Goal: Task Accomplishment & Management: Complete application form

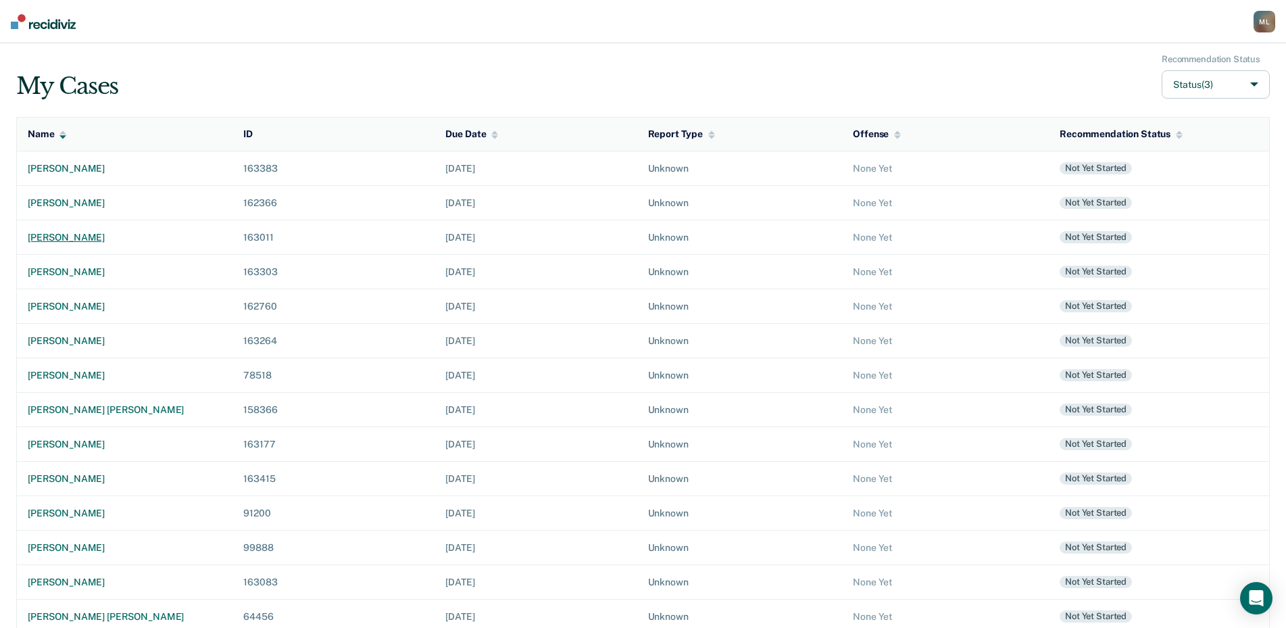
click at [74, 241] on div "[PERSON_NAME]" at bounding box center [125, 237] width 194 height 11
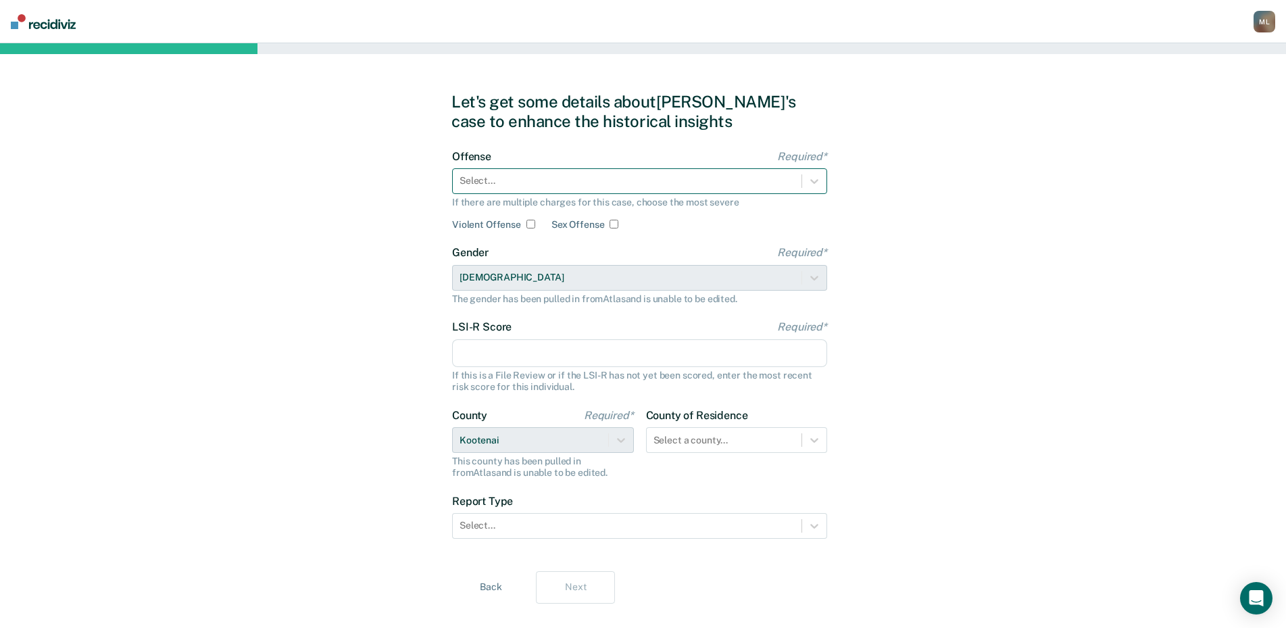
click at [476, 179] on div at bounding box center [627, 181] width 335 height 14
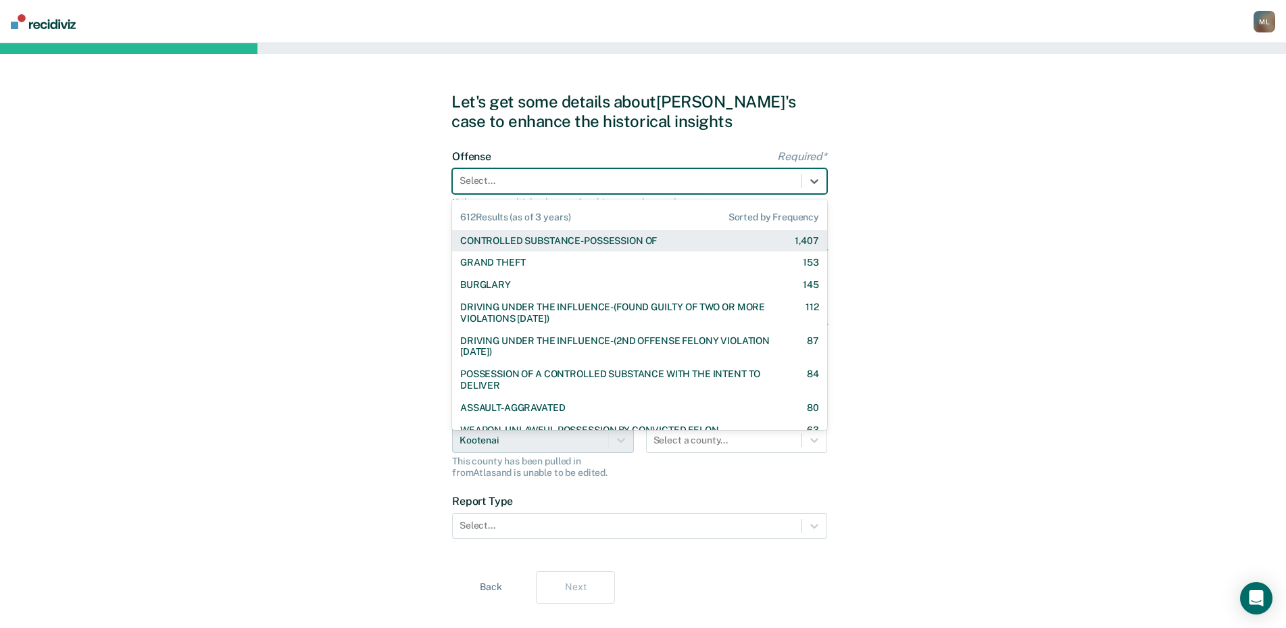
click at [508, 247] on div "CONTROLLED SUBSTANCE-POSSESSION OF 1,407" at bounding box center [639, 241] width 375 height 22
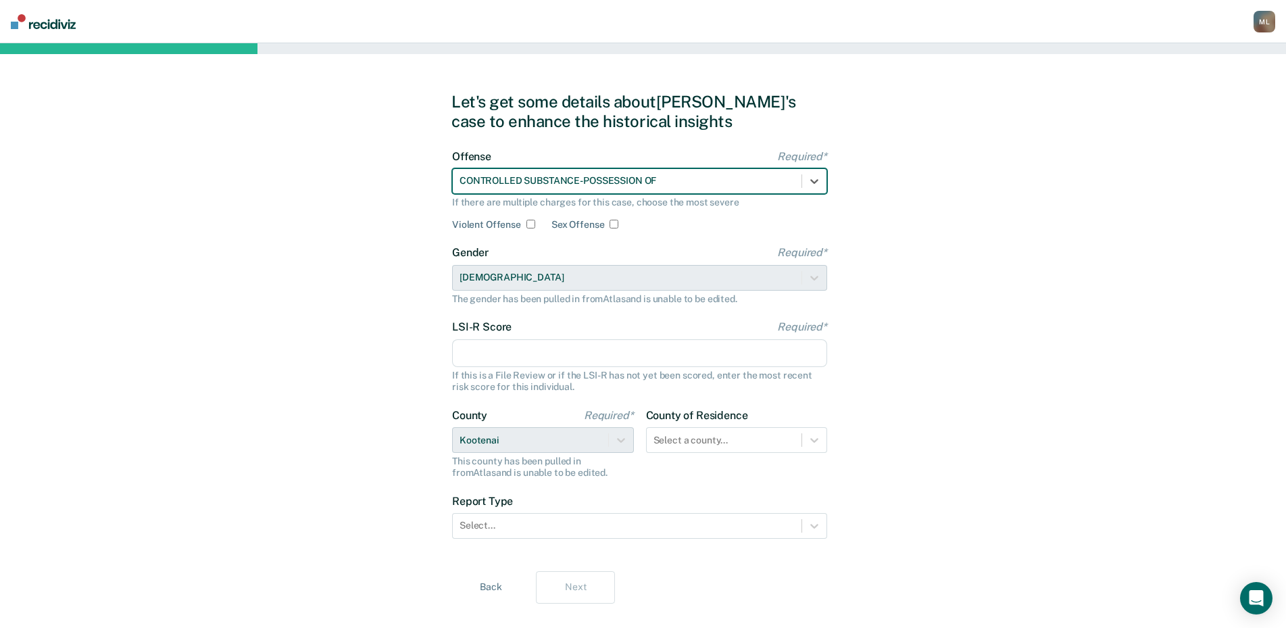
scroll to position [24, 0]
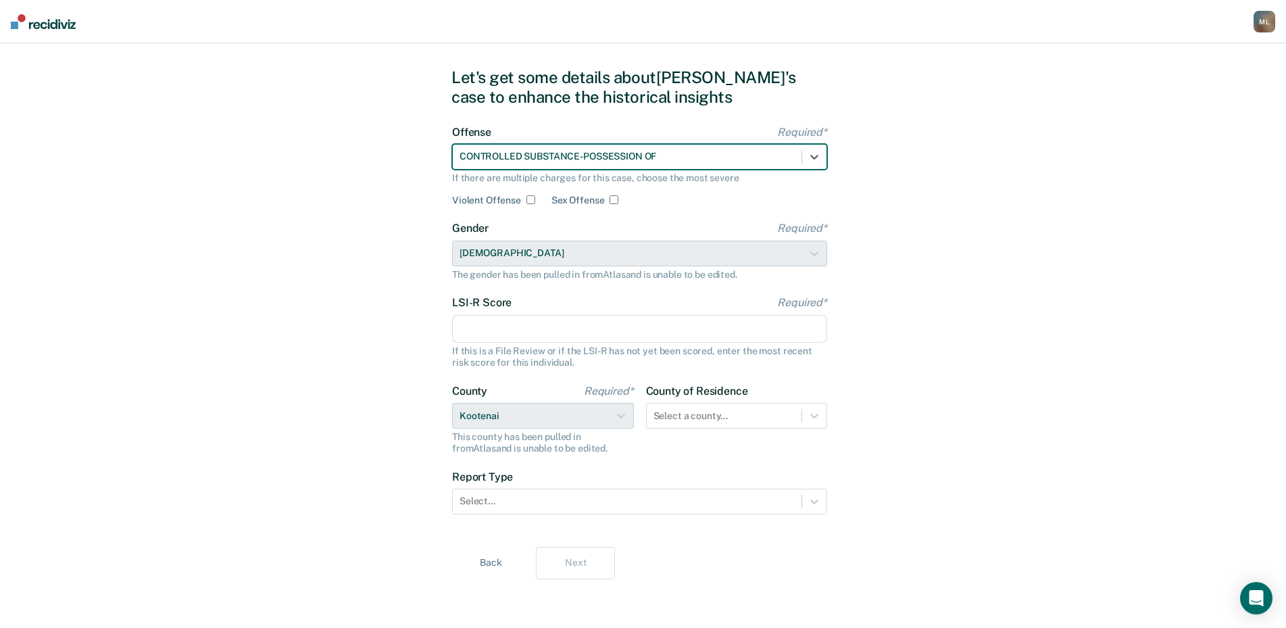
click at [512, 326] on input "LSI-R Score Required*" at bounding box center [639, 329] width 375 height 28
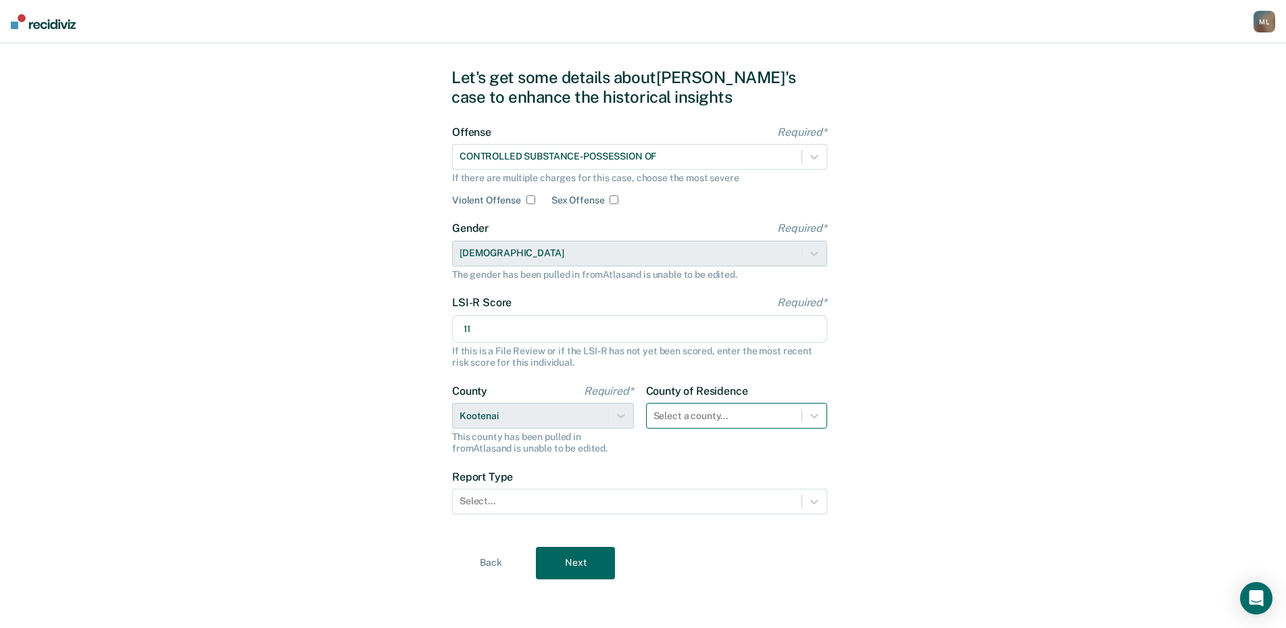
type input "11"
click at [711, 410] on div at bounding box center [724, 416] width 142 height 14
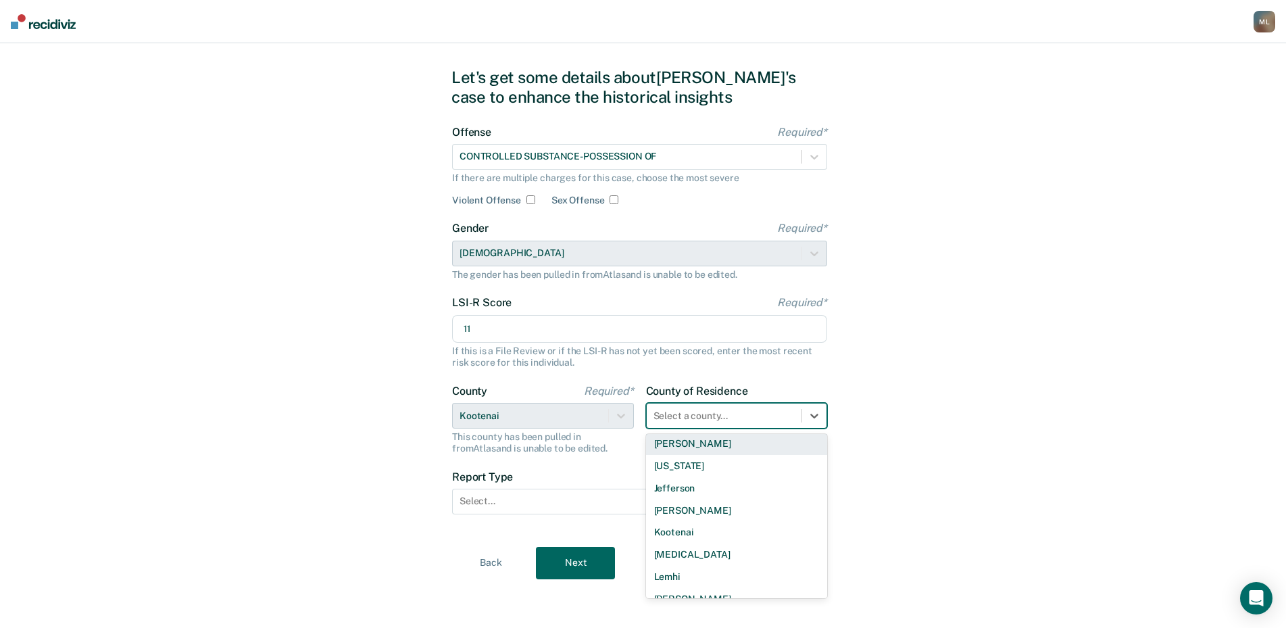
scroll to position [541, 0]
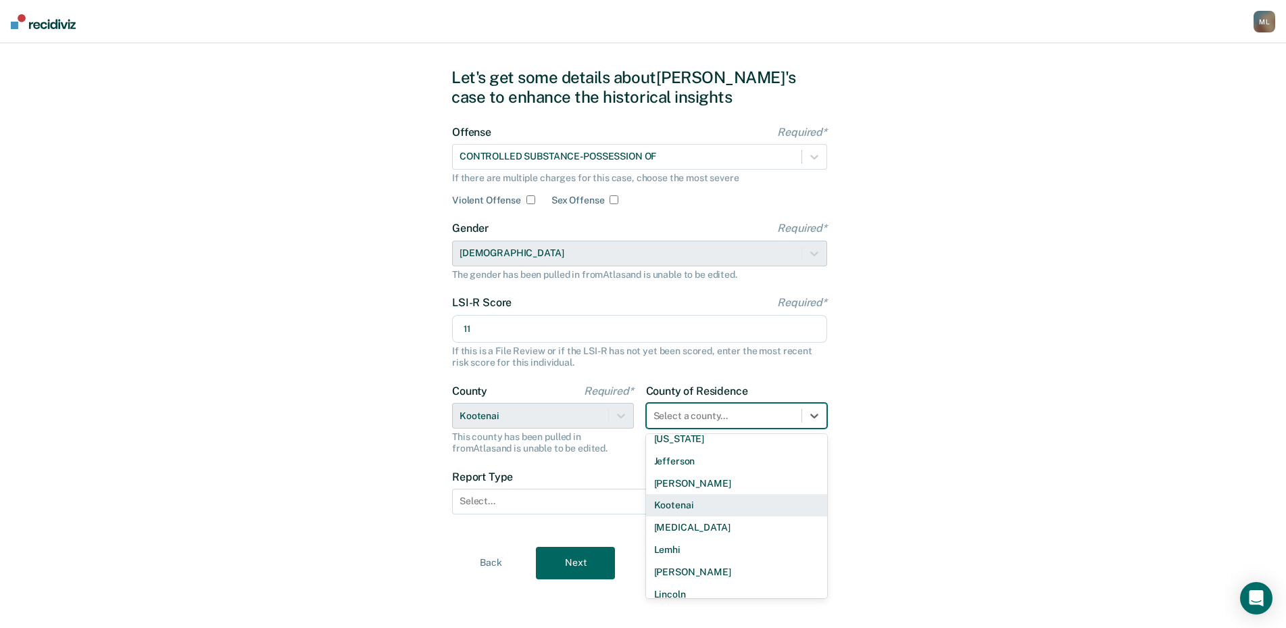
click at [715, 511] on div "Kootenai" at bounding box center [737, 505] width 182 height 22
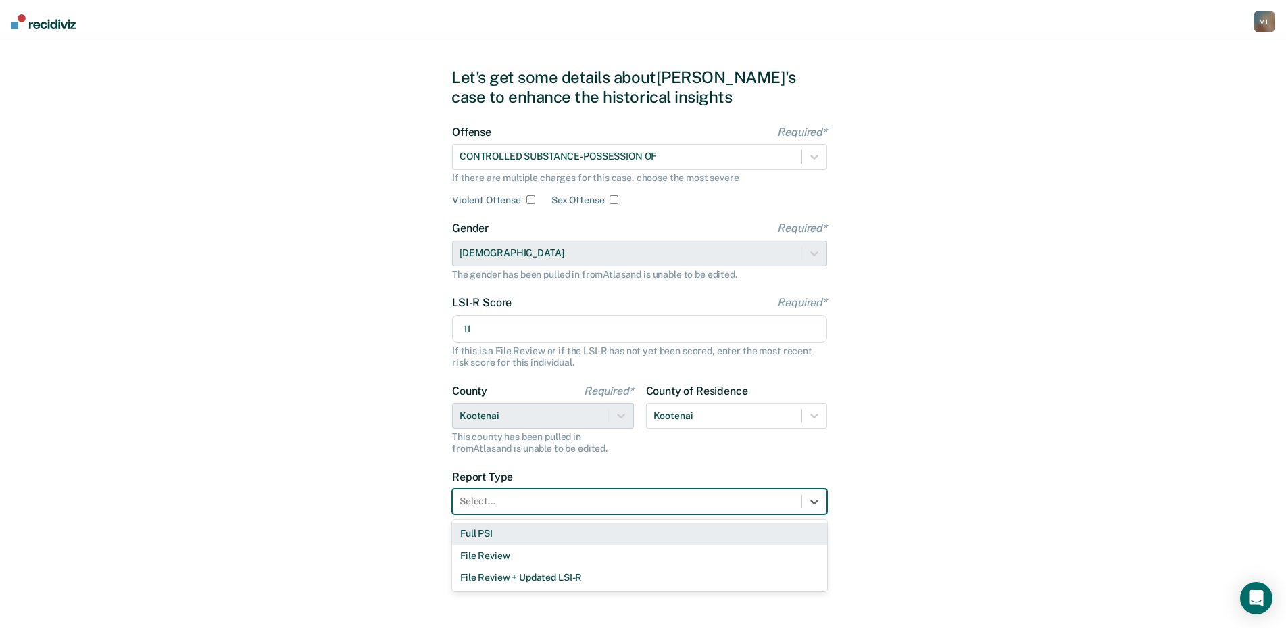
click at [613, 510] on div "Select..." at bounding box center [627, 501] width 349 height 20
click at [569, 528] on div "Full PSI" at bounding box center [639, 533] width 375 height 22
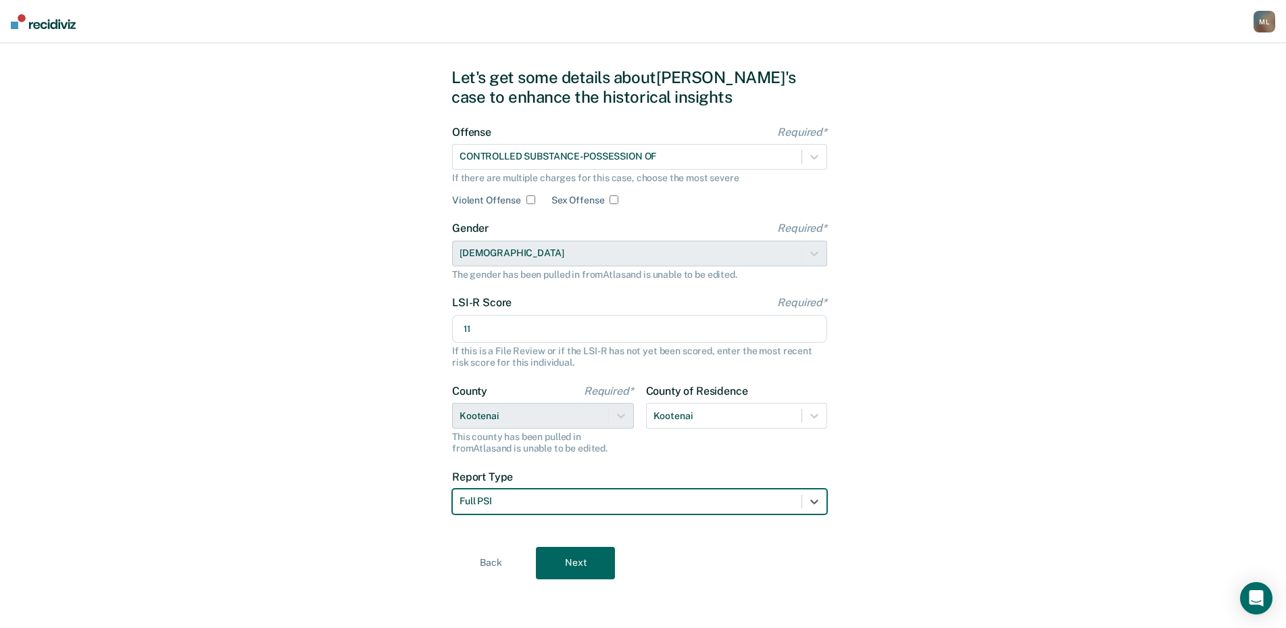
click at [592, 551] on button "Next" at bounding box center [575, 563] width 79 height 32
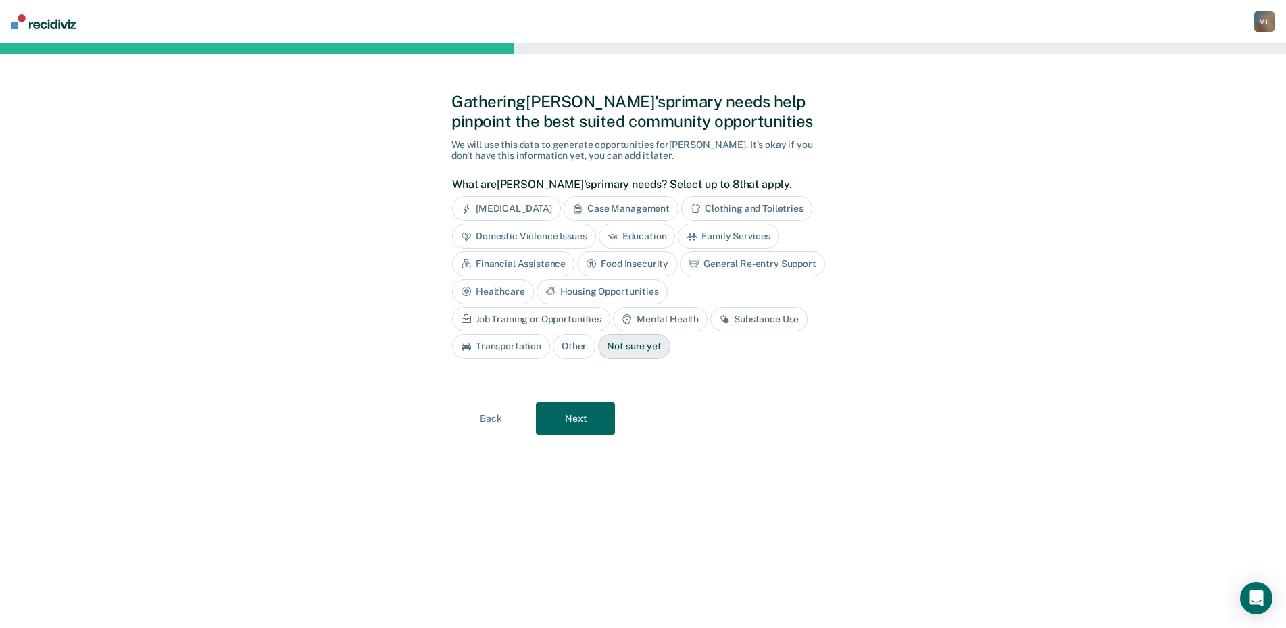
scroll to position [0, 0]
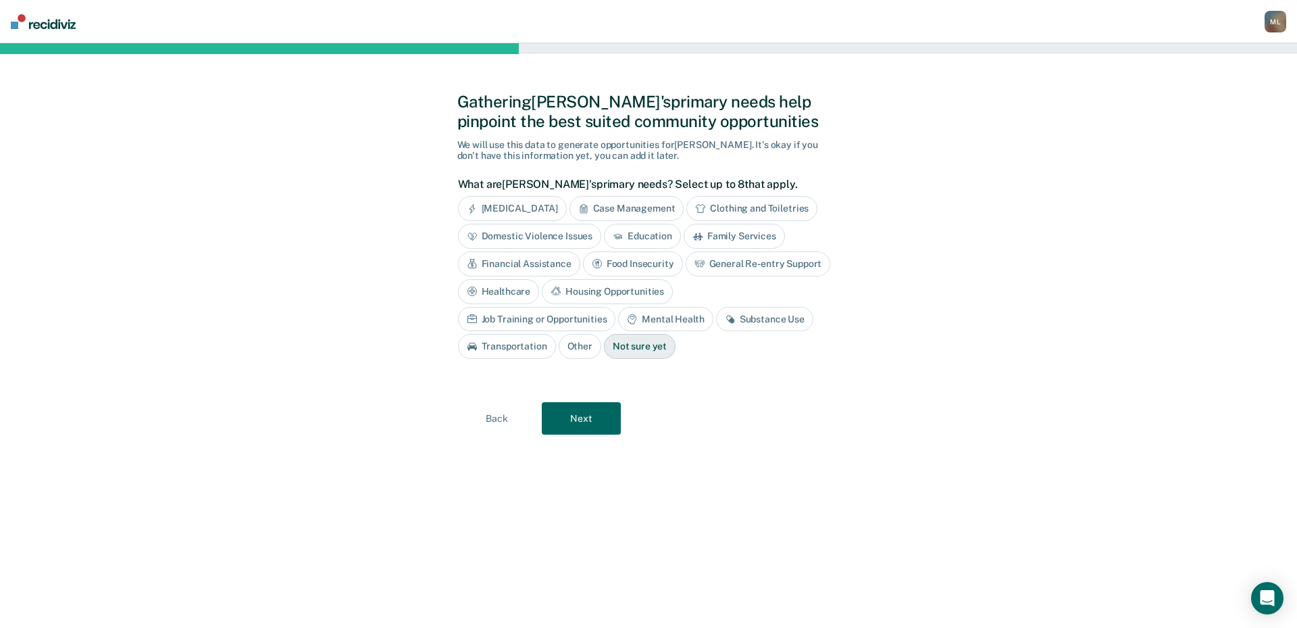
click at [716, 316] on div "Substance Use" at bounding box center [764, 319] width 97 height 25
click at [597, 409] on button "Next" at bounding box center [581, 418] width 79 height 32
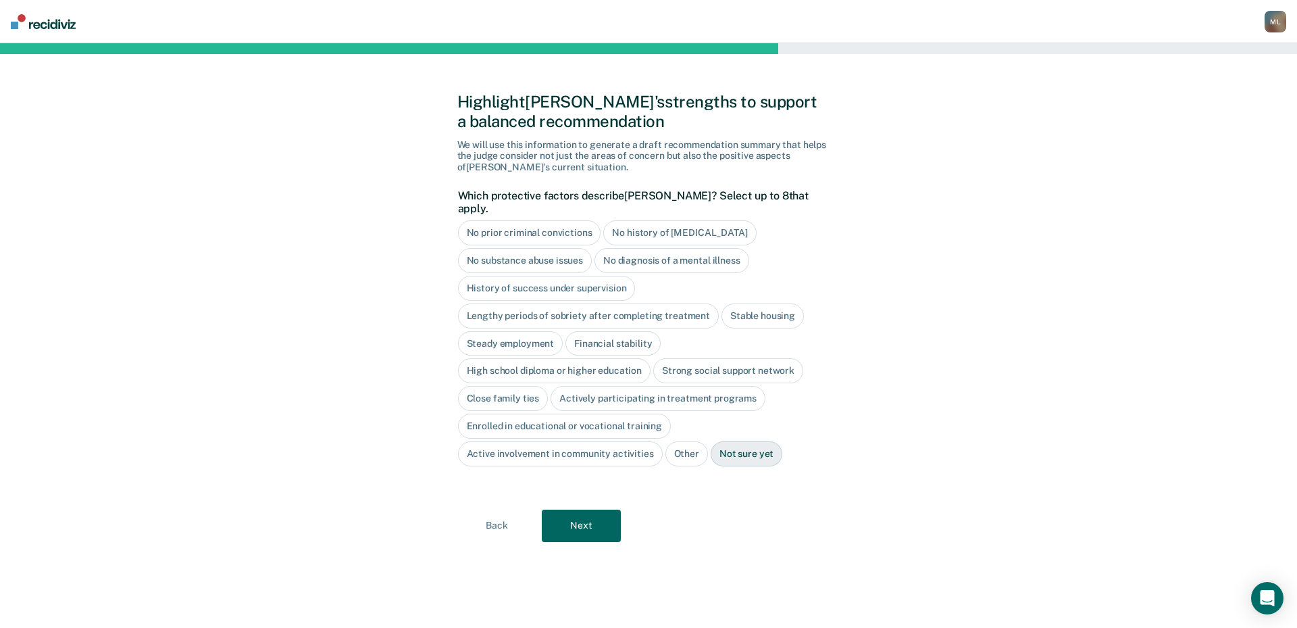
click at [523, 223] on div "No prior criminal convictions" at bounding box center [529, 232] width 143 height 25
click at [709, 222] on div "No history of [MEDICAL_DATA]" at bounding box center [695, 232] width 153 height 25
click at [662, 251] on div "No diagnosis of a mental illness" at bounding box center [672, 260] width 155 height 25
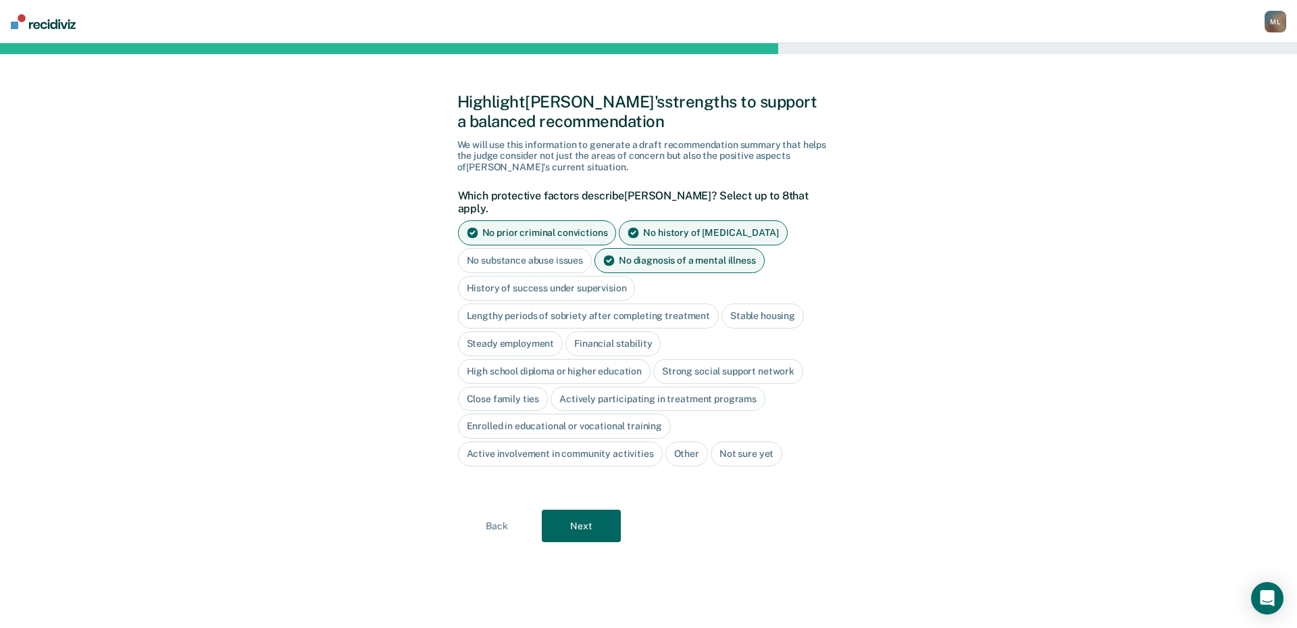
click at [744, 303] on div "Stable housing" at bounding box center [763, 315] width 82 height 25
click at [517, 331] on div "Steady employment" at bounding box center [510, 343] width 105 height 25
click at [681, 362] on div "Strong social support network" at bounding box center [728, 371] width 150 height 25
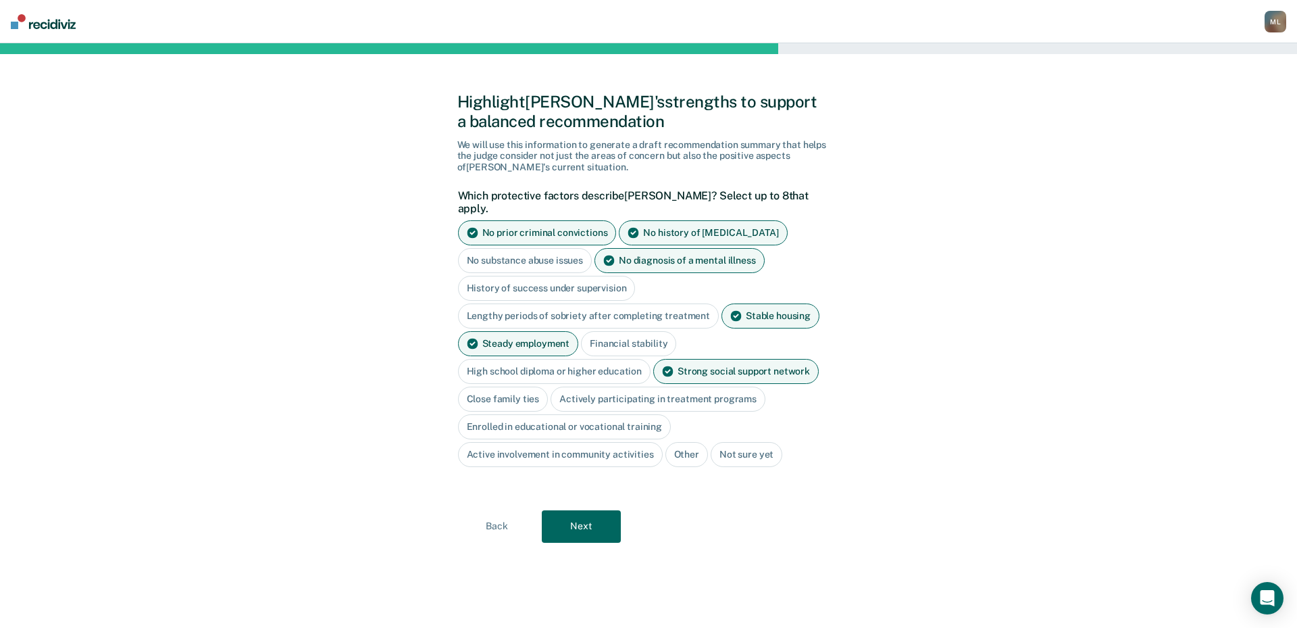
click at [503, 395] on div "Close family ties" at bounding box center [503, 399] width 91 height 25
click at [686, 393] on div "Actively participating in treatment programs" at bounding box center [673, 399] width 215 height 25
click at [605, 529] on button "Next" at bounding box center [581, 526] width 79 height 32
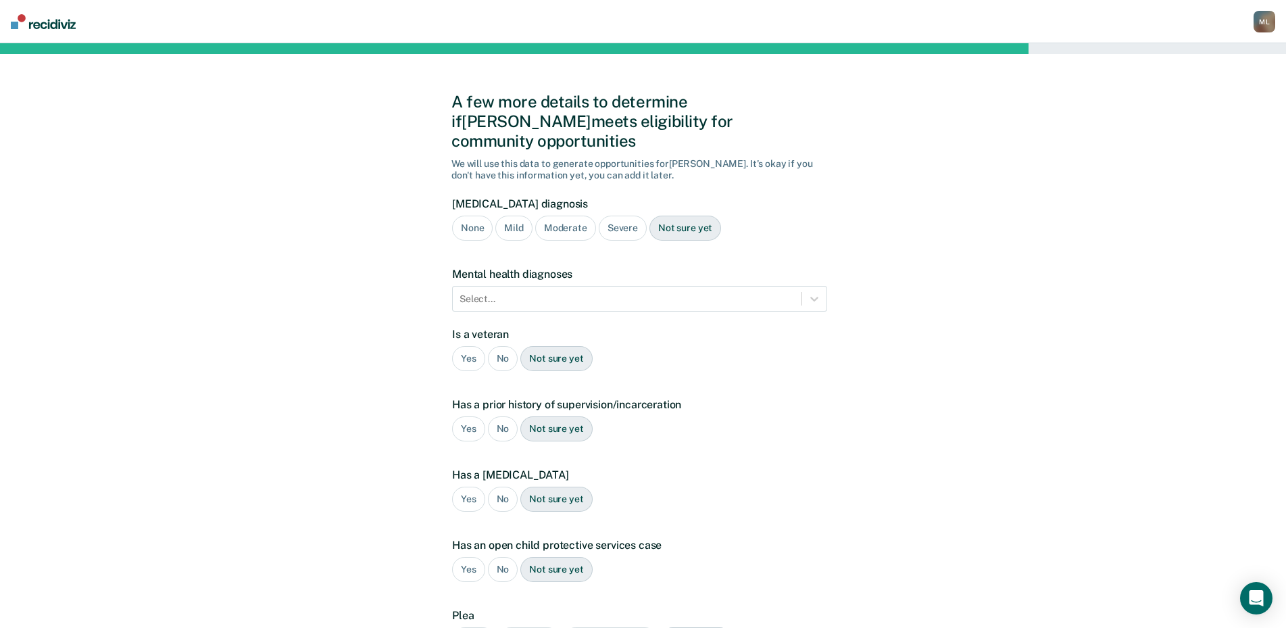
click at [508, 216] on div "Mild" at bounding box center [513, 228] width 36 height 25
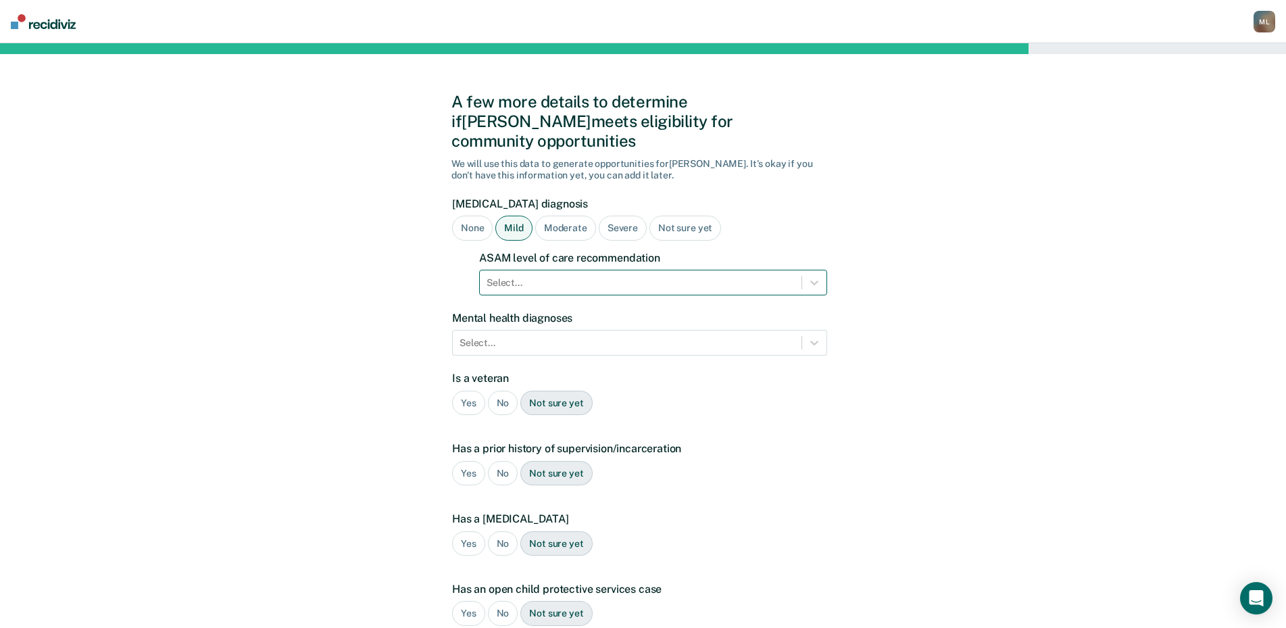
click at [512, 276] on div at bounding box center [641, 283] width 308 height 14
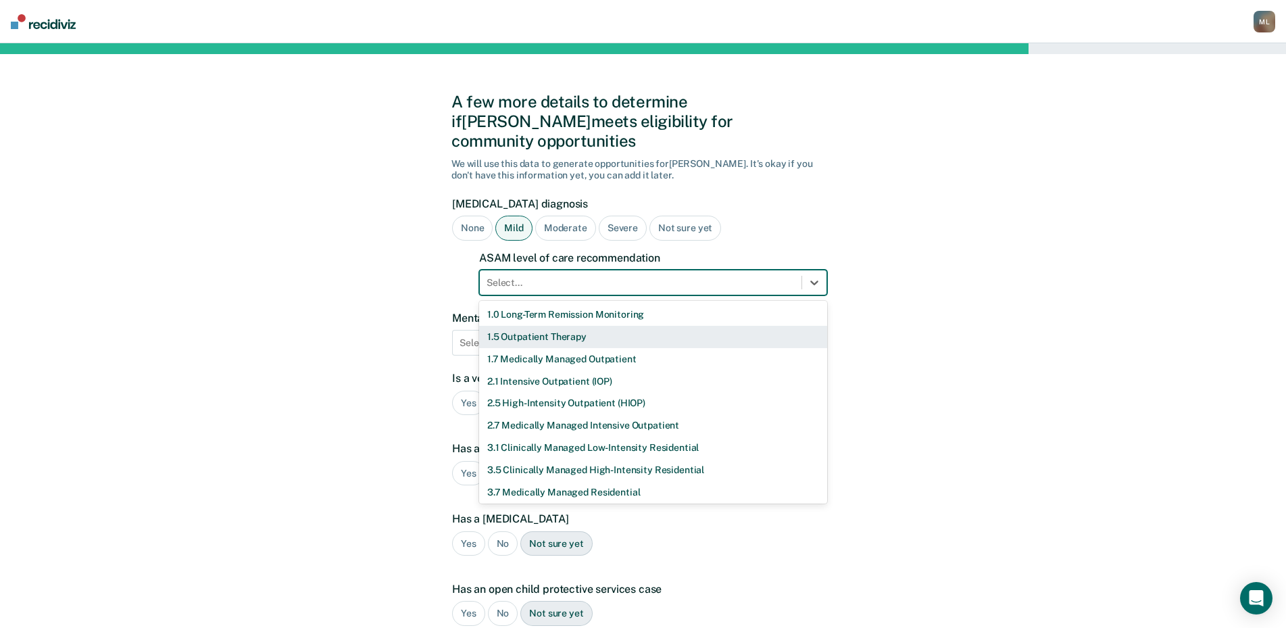
click at [527, 326] on div "1.5 Outpatient Therapy" at bounding box center [653, 337] width 348 height 22
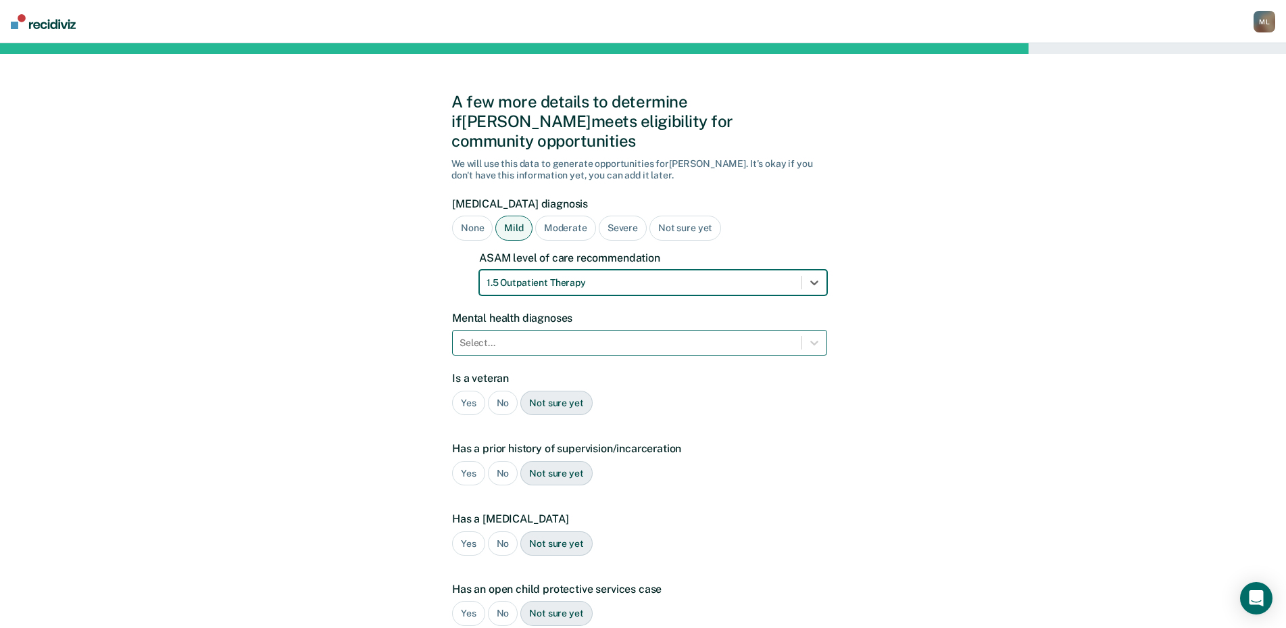
click at [504, 336] on div at bounding box center [627, 343] width 335 height 14
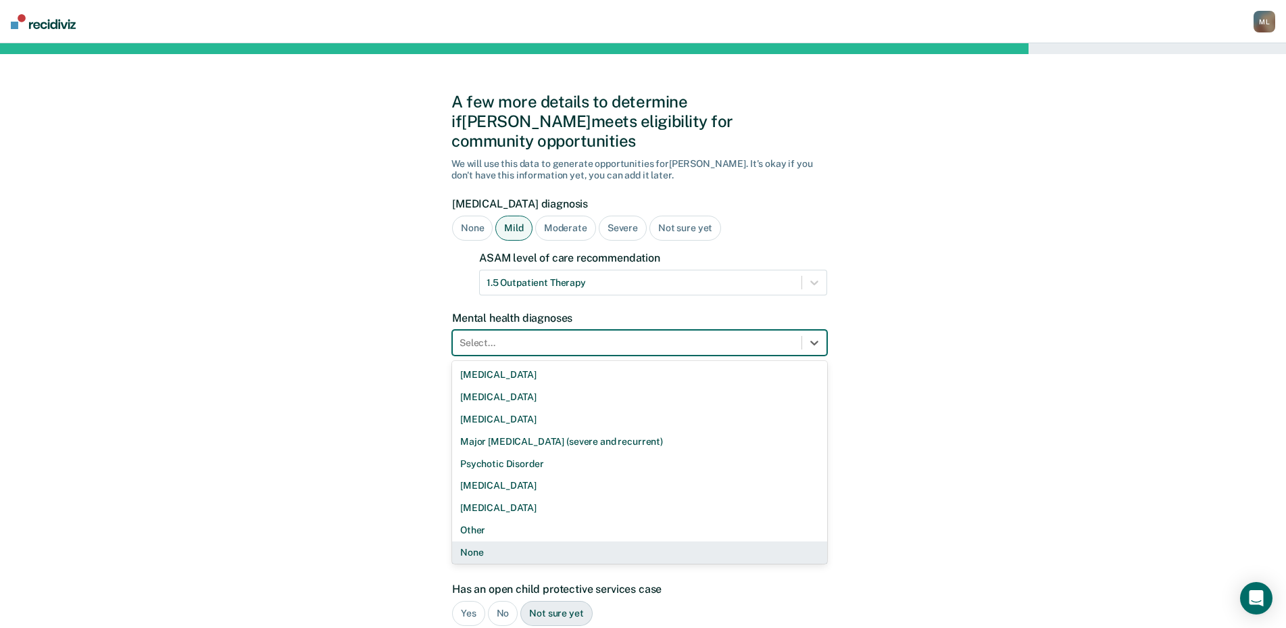
click at [501, 541] on div "None" at bounding box center [639, 552] width 375 height 22
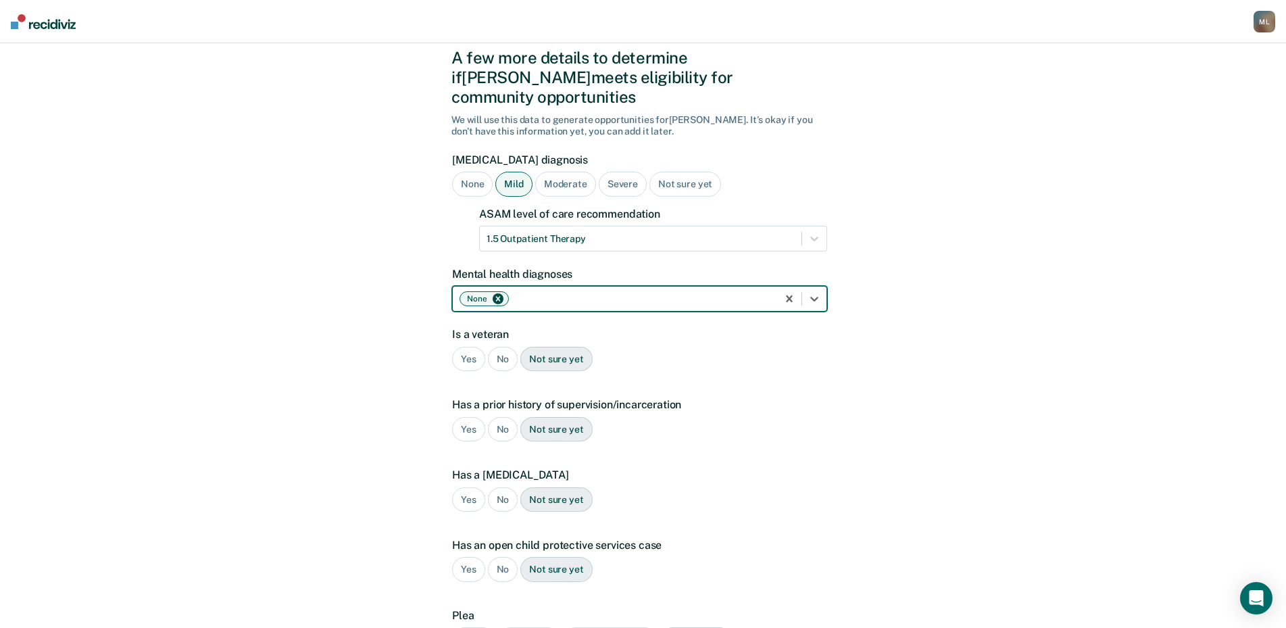
scroll to position [68, 0]
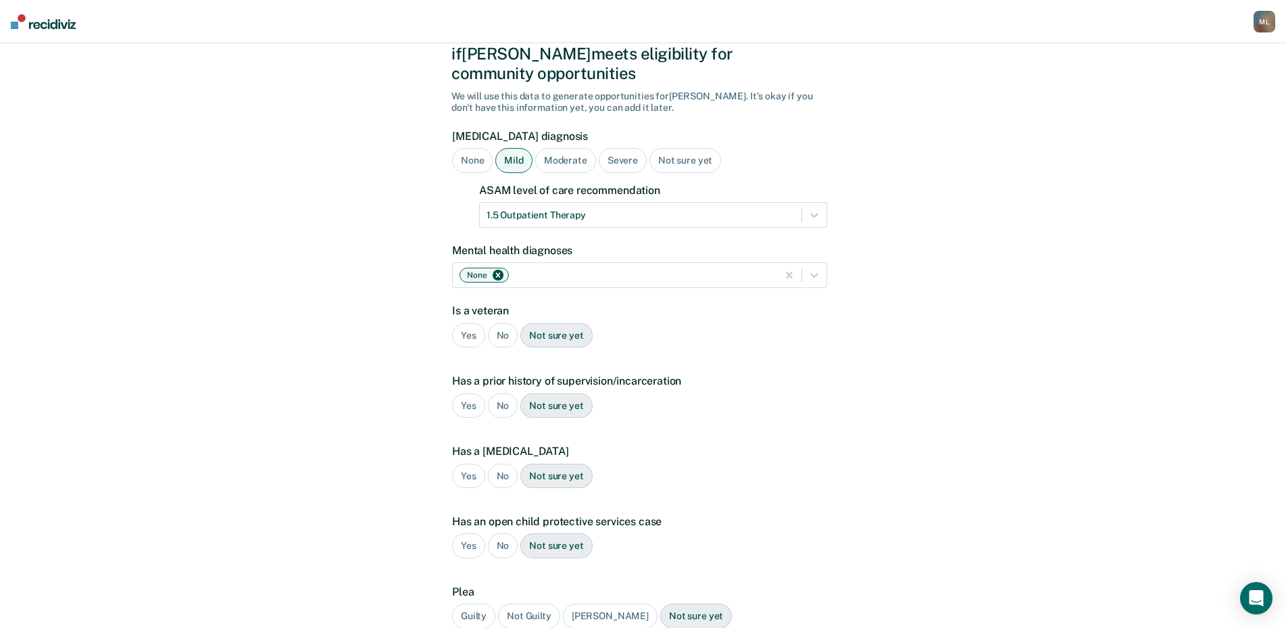
click at [503, 323] on div "No" at bounding box center [503, 335] width 30 height 25
click at [503, 393] on div "No" at bounding box center [503, 405] width 30 height 25
click at [496, 464] on div "No" at bounding box center [503, 476] width 30 height 25
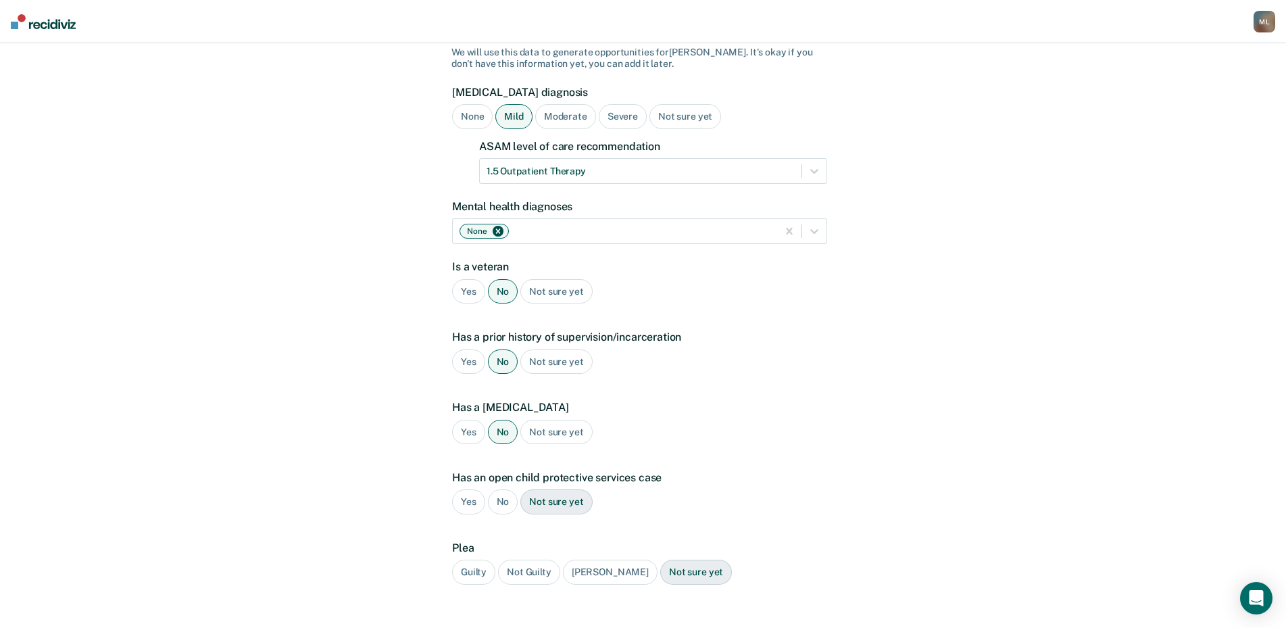
scroll to position [135, 0]
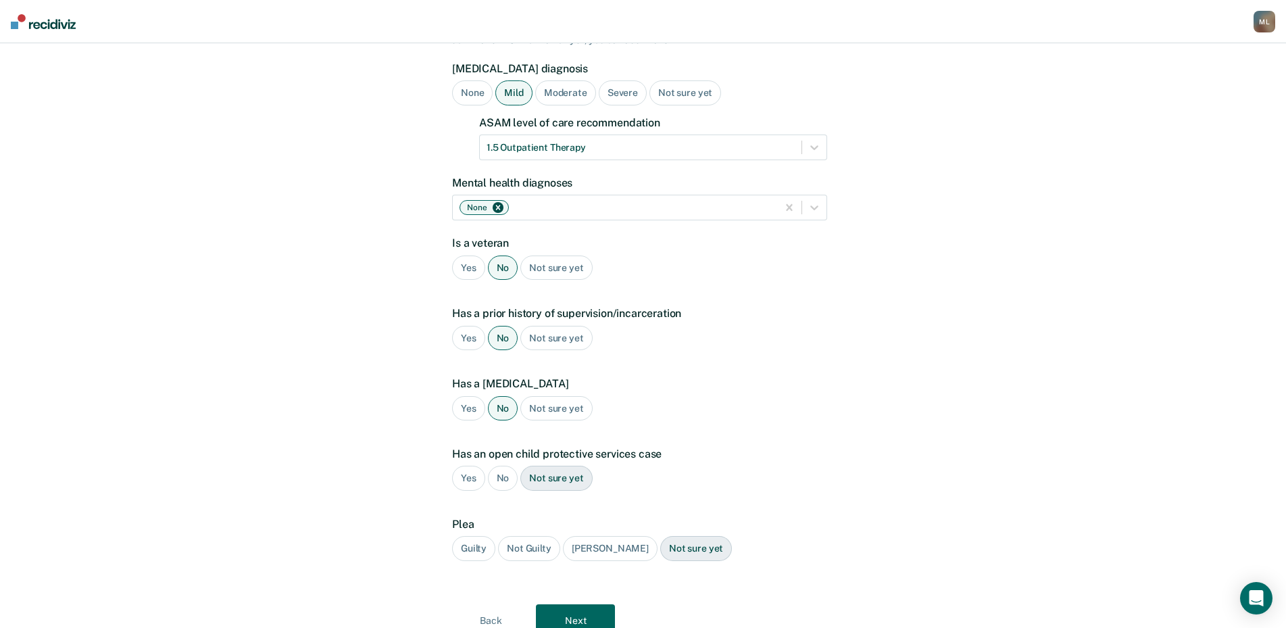
click at [498, 466] on div "No" at bounding box center [503, 478] width 30 height 25
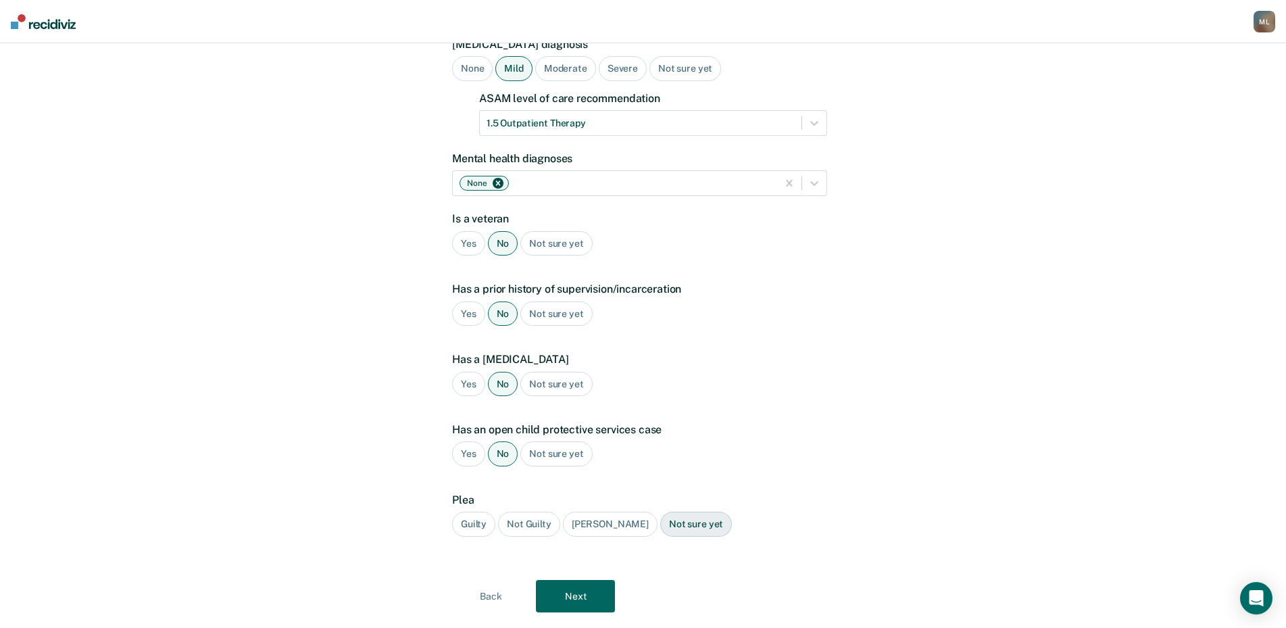
scroll to position [173, 0]
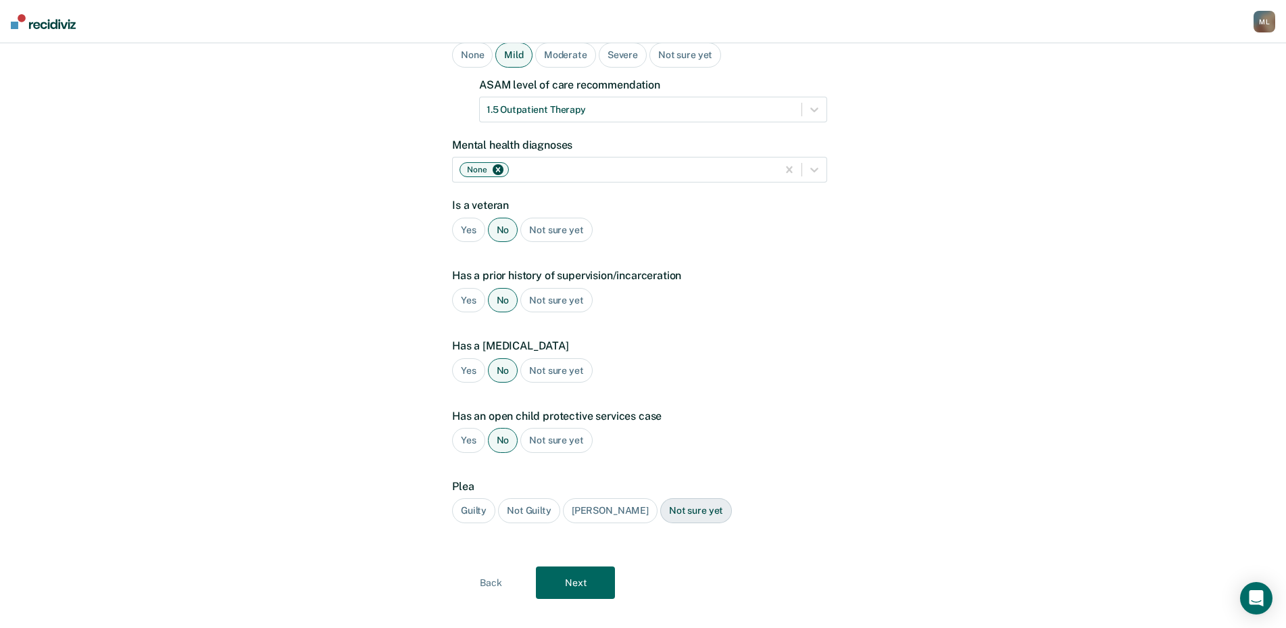
click at [466, 498] on div "Guilty" at bounding box center [473, 510] width 43 height 25
click at [587, 566] on button "Next" at bounding box center [575, 582] width 79 height 32
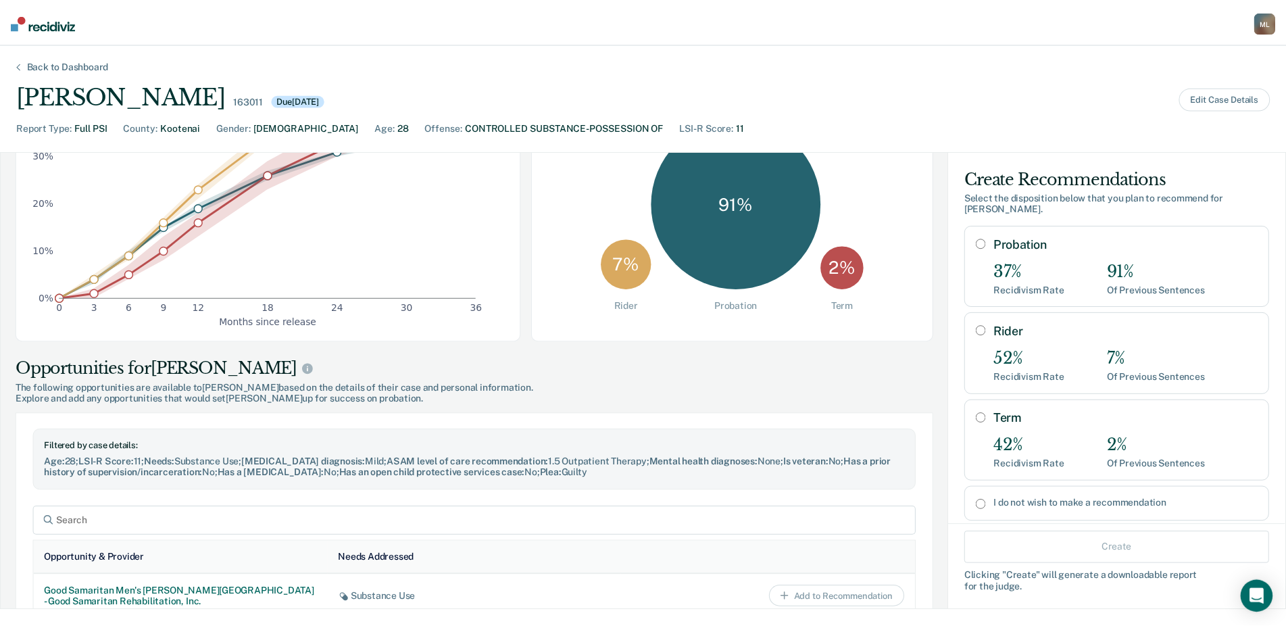
scroll to position [0, 0]
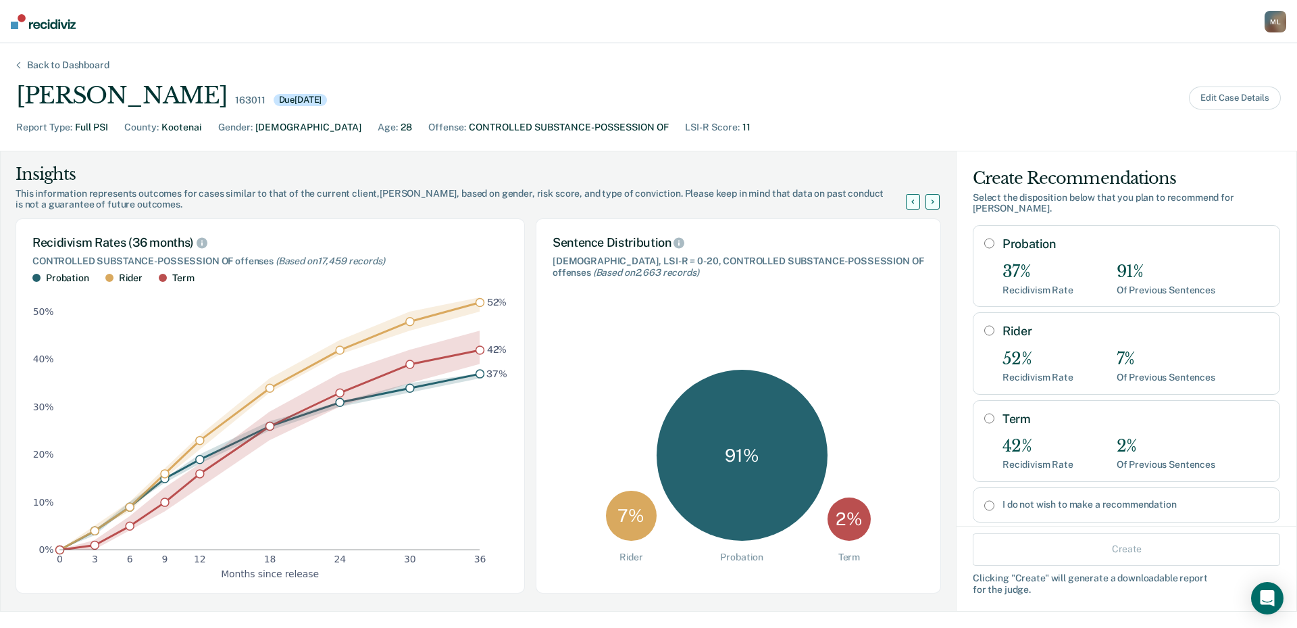
click at [985, 238] on input "Probation" at bounding box center [990, 243] width 10 height 11
radio input "true"
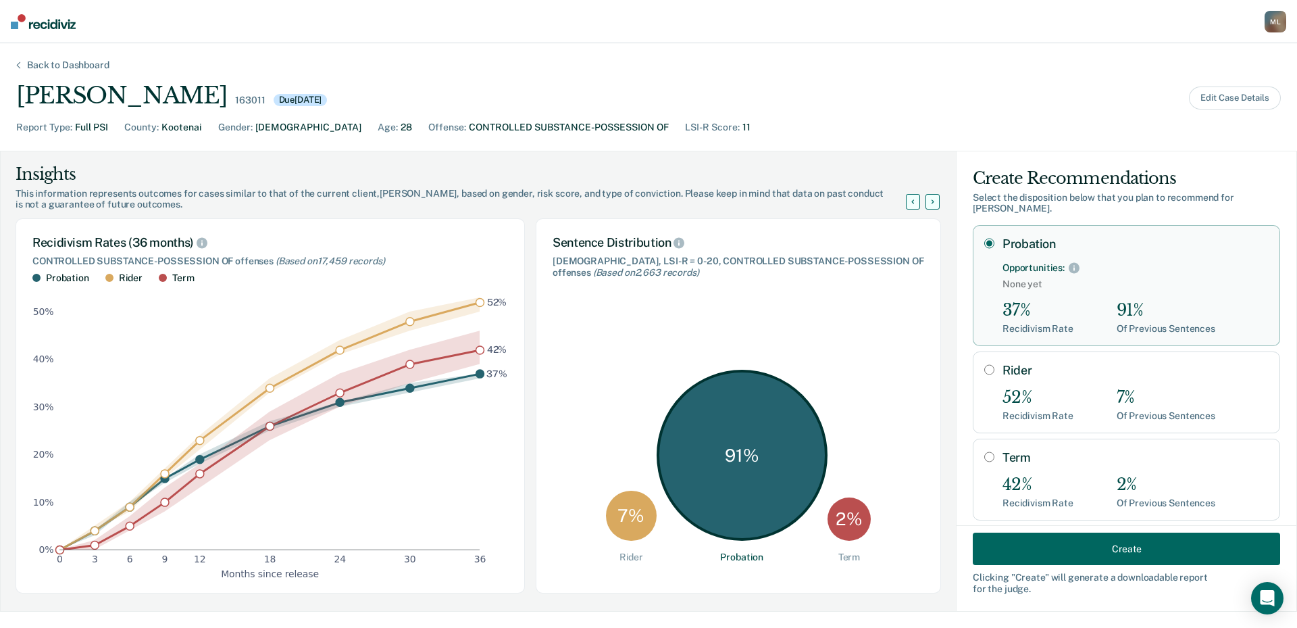
click at [1149, 547] on button "Create" at bounding box center [1126, 549] width 307 height 32
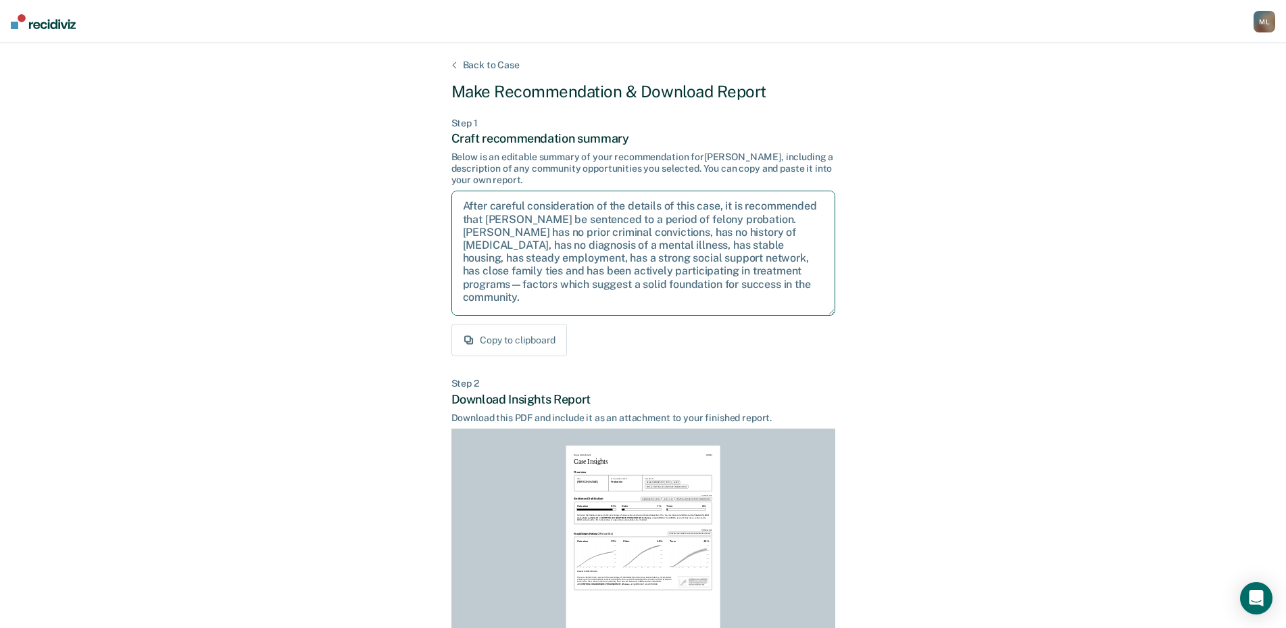
scroll to position [87, 0]
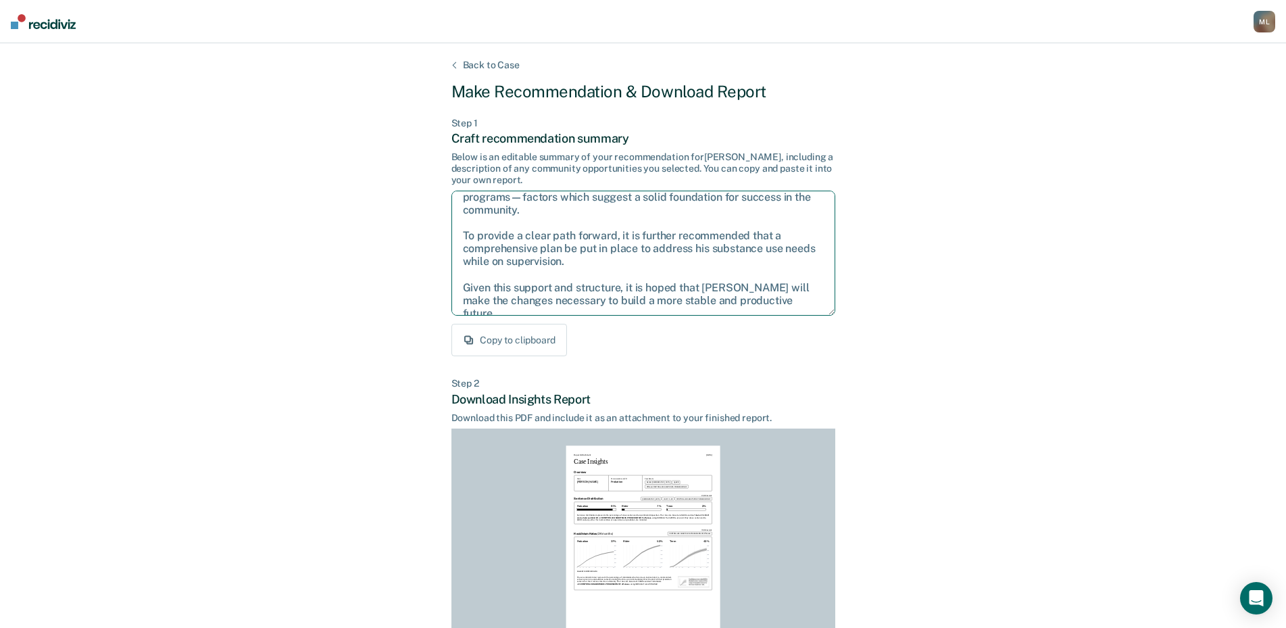
drag, startPoint x: 461, startPoint y: 204, endPoint x: 843, endPoint y: 301, distance: 394.0
click at [843, 301] on div "Back to Case Make Recommendation & Download Report Step 1 Craft recommendation …" at bounding box center [643, 406] width 1286 height 727
click at [1177, 180] on div "Back to Case Make Recommendation & Download Report Step 1 Craft recommendation …" at bounding box center [643, 406] width 1286 height 727
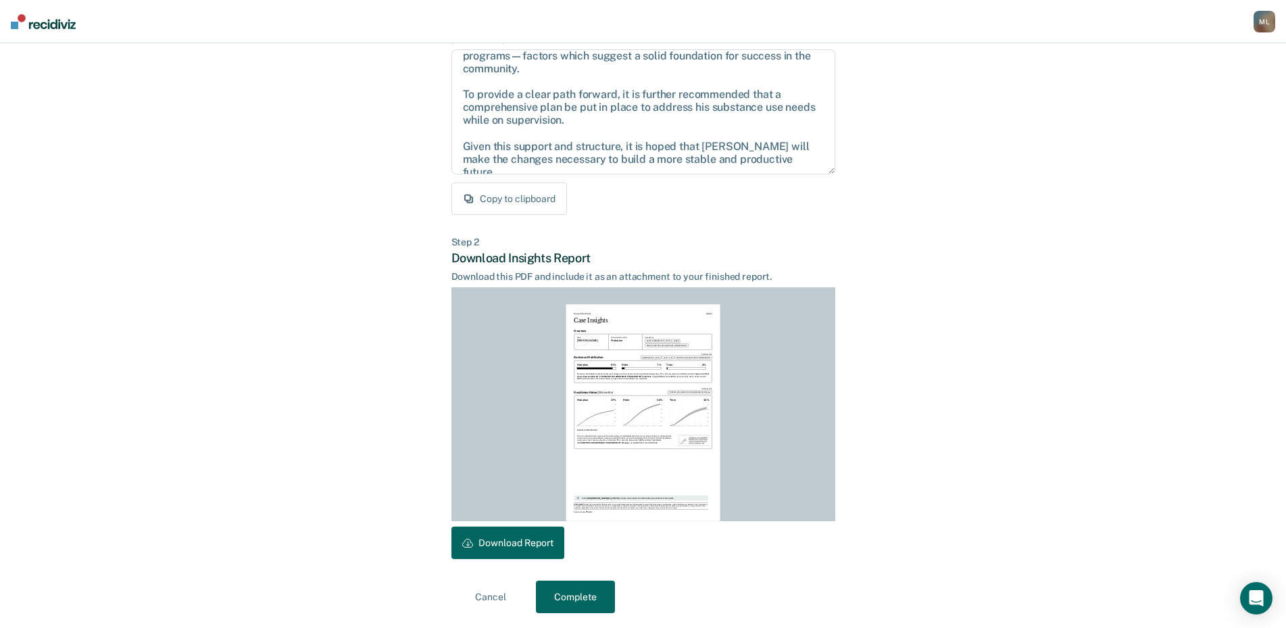
scroll to position [143, 0]
click at [530, 541] on button "Download Report" at bounding box center [507, 541] width 113 height 32
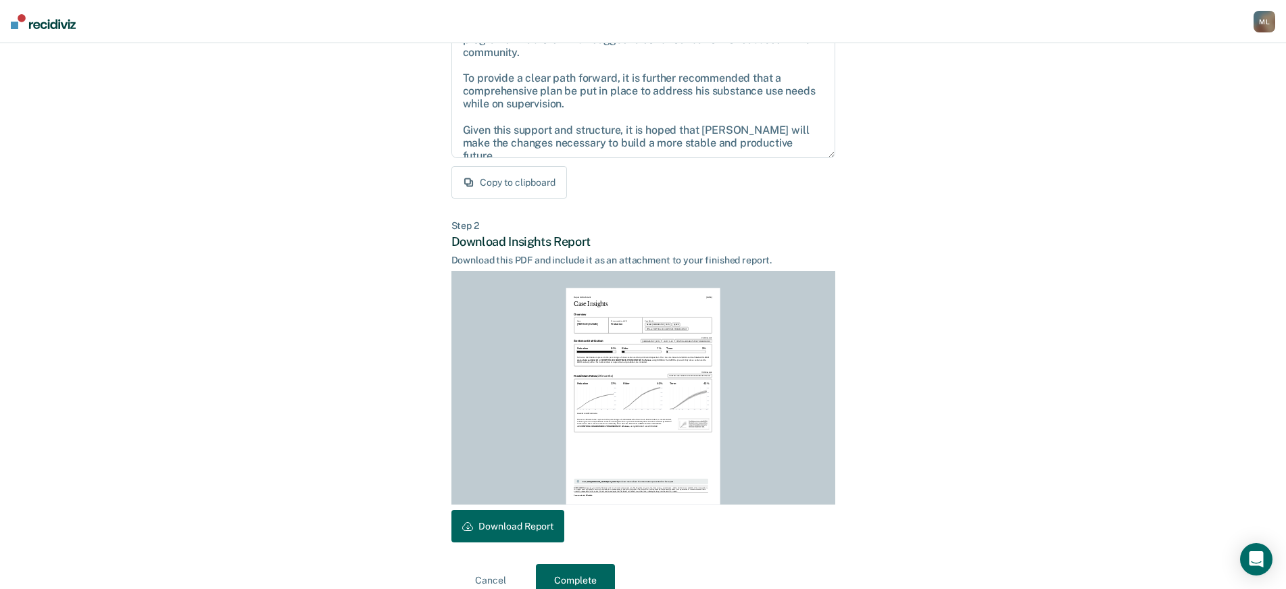
scroll to position [181, 0]
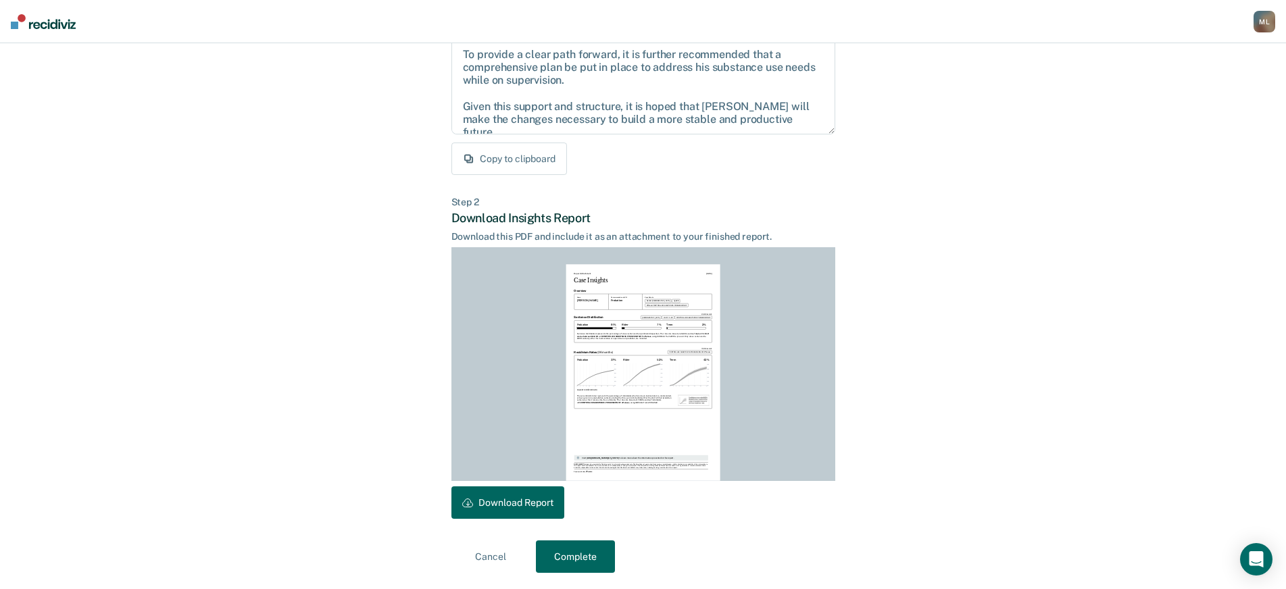
click at [572, 549] on button "Complete" at bounding box center [575, 557] width 79 height 32
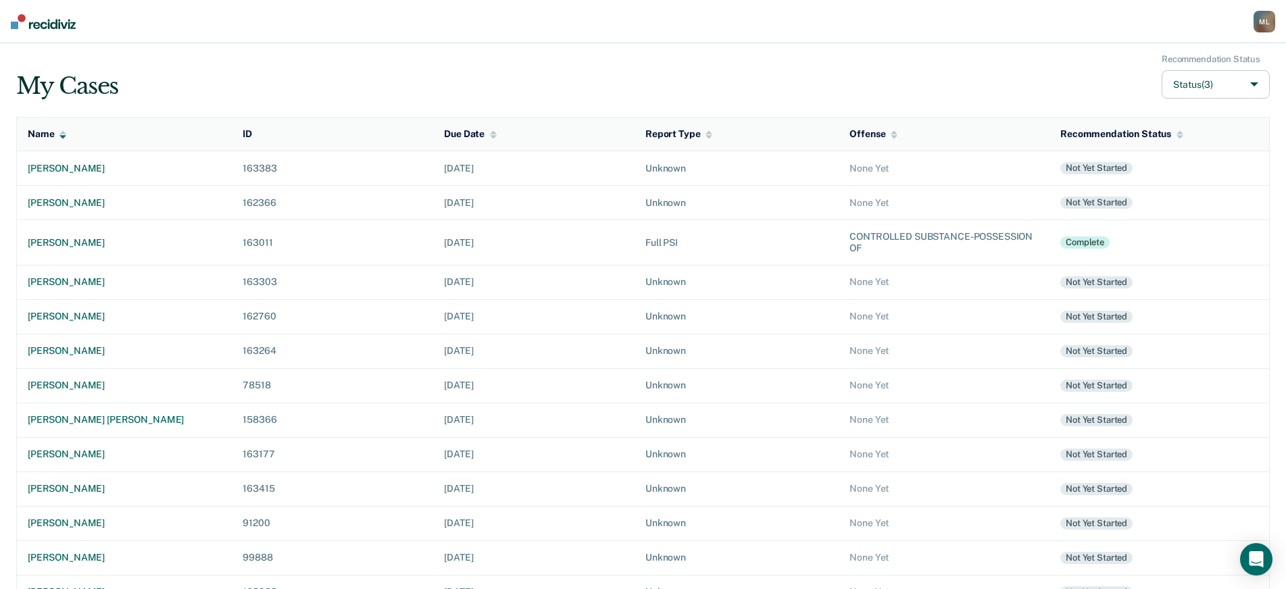
click at [1267, 16] on div "M L" at bounding box center [1265, 22] width 22 height 22
click at [1195, 83] on link "Log Out" at bounding box center [1208, 87] width 113 height 11
